Goal: Task Accomplishment & Management: Use online tool/utility

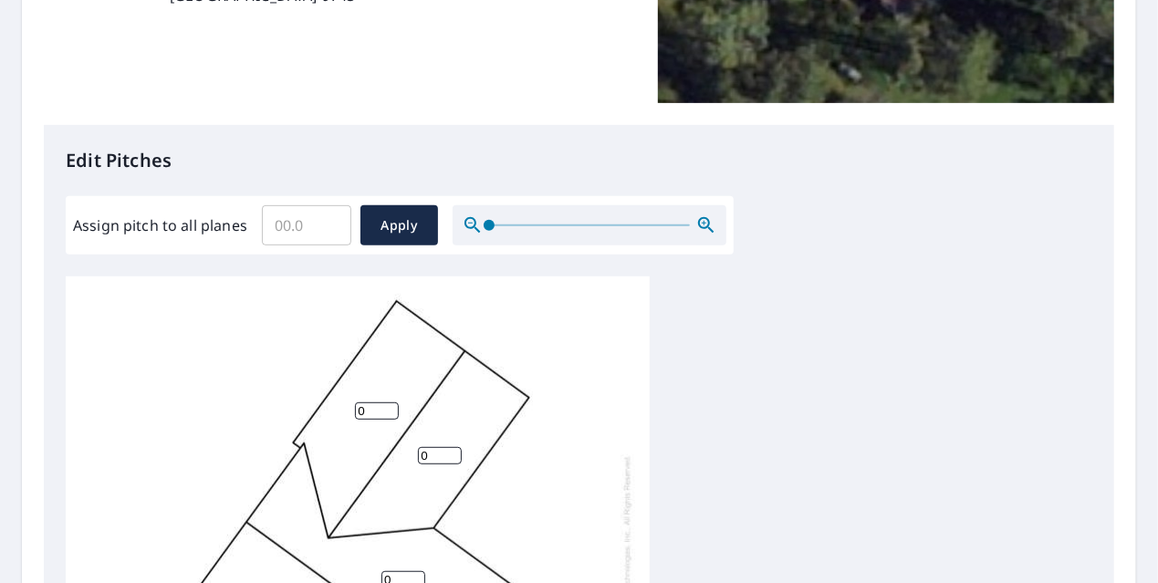
scroll to position [13, 0]
click at [296, 225] on input "Assign pitch to all planes" at bounding box center [306, 225] width 89 height 51
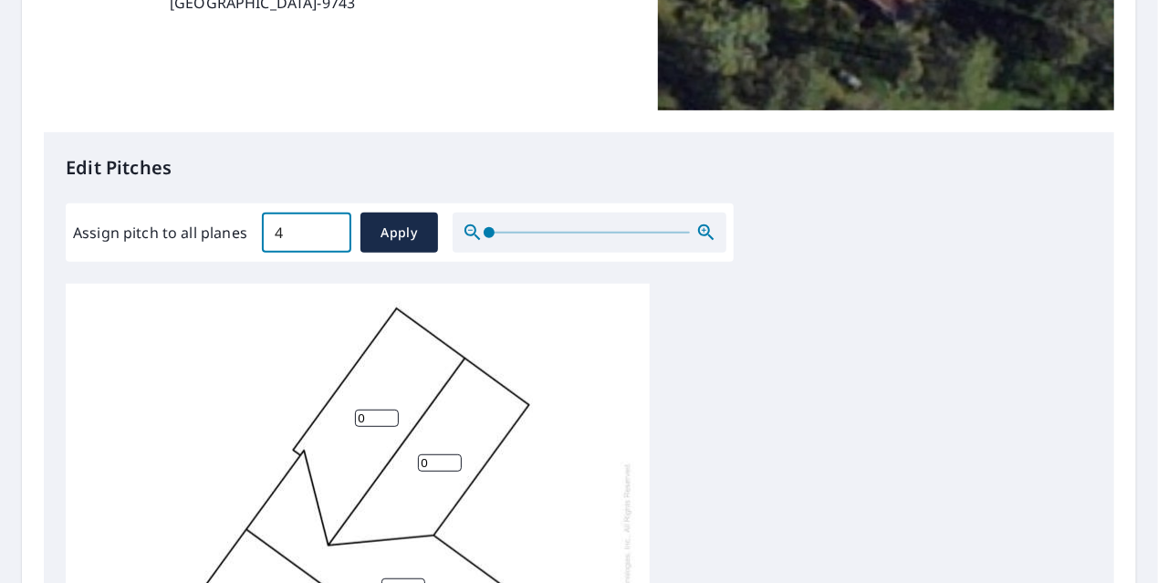
scroll to position [365, 0]
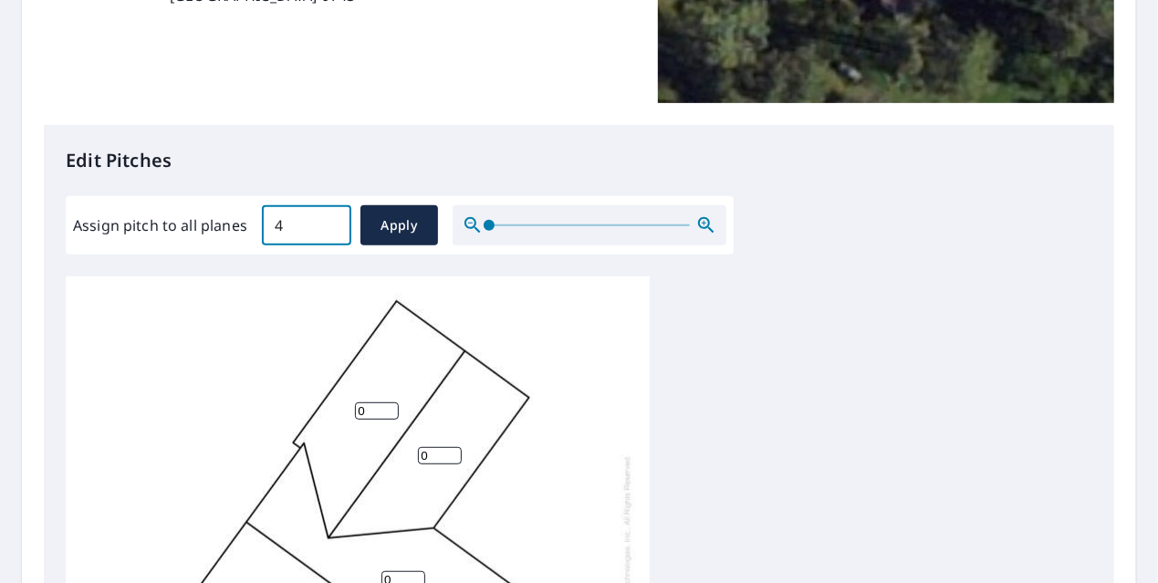
type input "4"
drag, startPoint x: 274, startPoint y: 329, endPoint x: 292, endPoint y: 324, distance: 18.8
click at [277, 329] on div "0 0 0 0" at bounding box center [358, 558] width 584 height 573
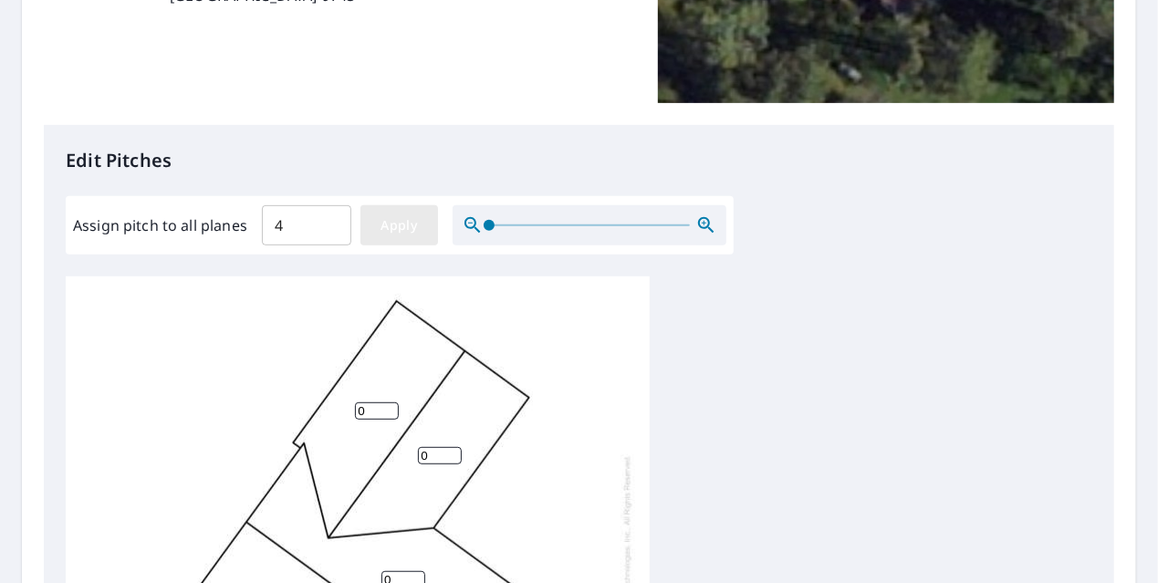
click at [403, 234] on span "Apply" at bounding box center [399, 226] width 48 height 23
type input "4"
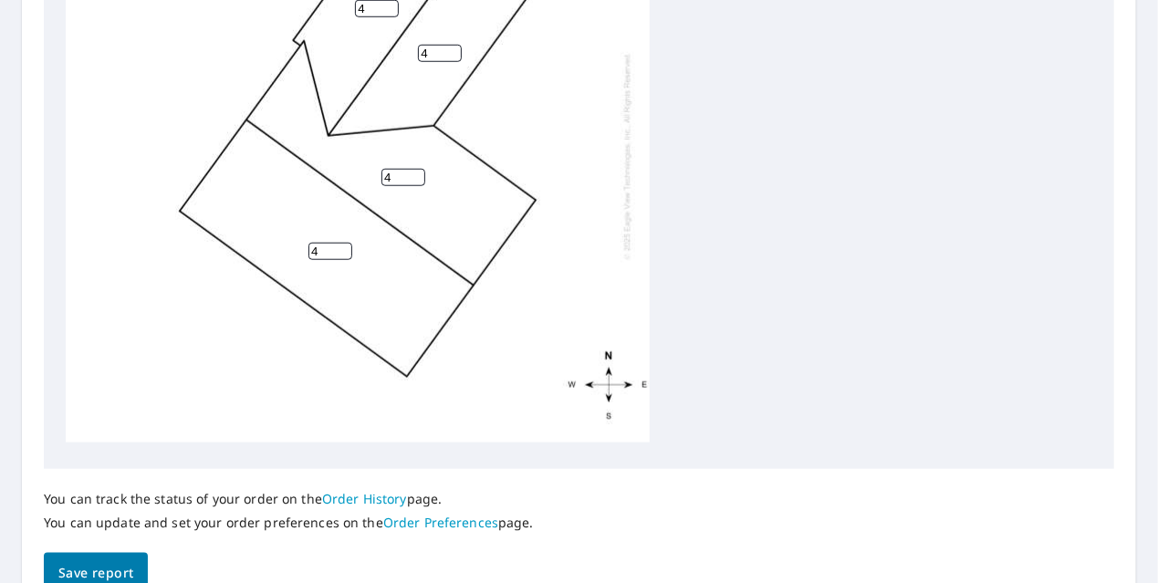
scroll to position [852, 0]
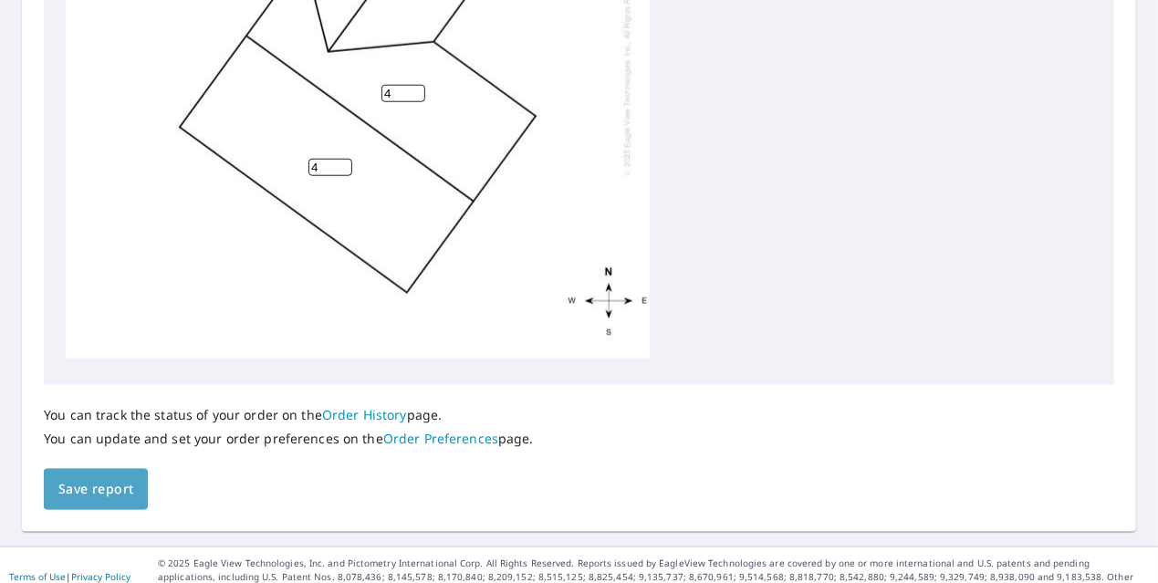
click at [95, 479] on span "Save report" at bounding box center [95, 489] width 75 height 23
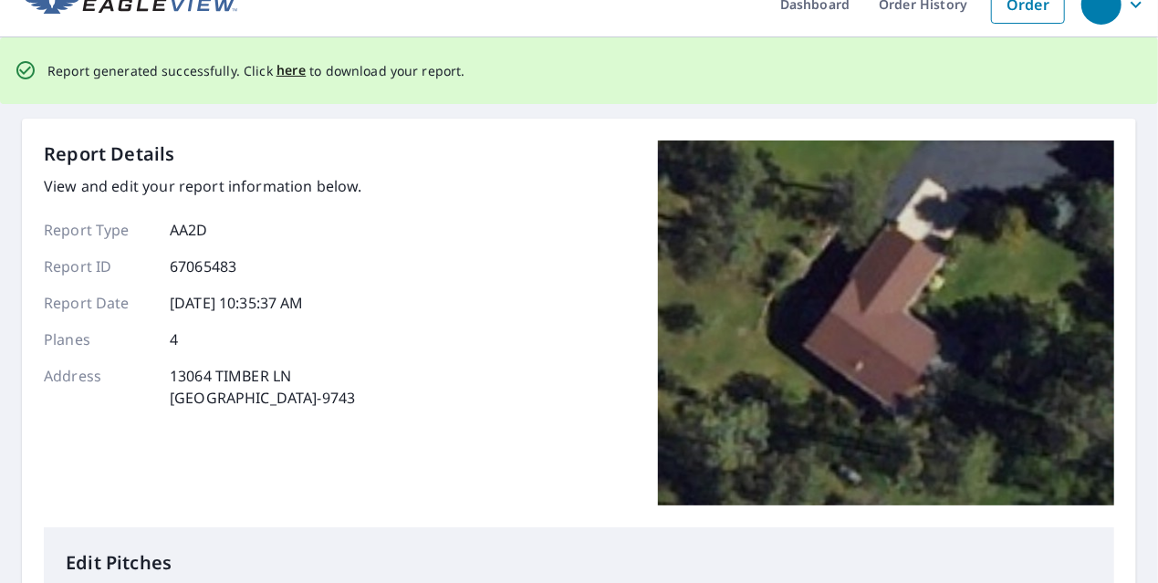
scroll to position [0, 0]
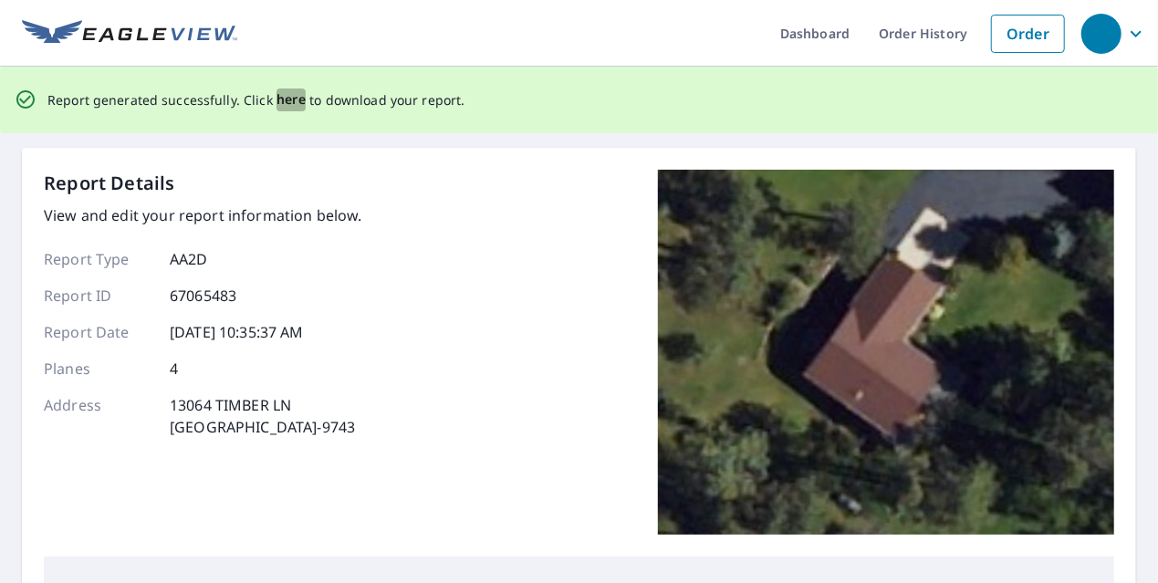
click at [281, 102] on span "here" at bounding box center [292, 100] width 30 height 23
